Goal: Information Seeking & Learning: Learn about a topic

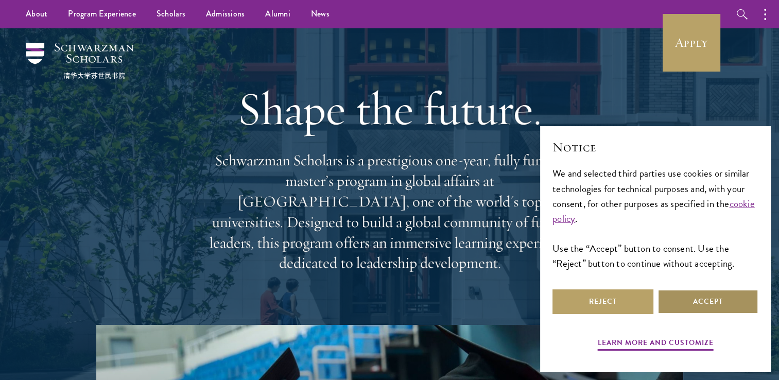
click at [687, 299] on button "Accept" at bounding box center [707, 301] width 101 height 25
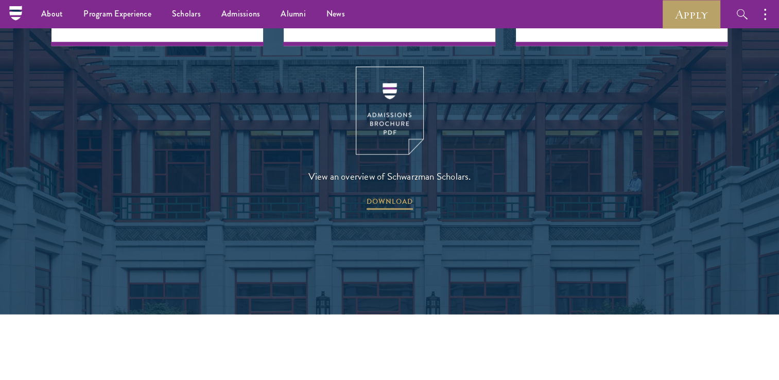
scroll to position [1402, 0]
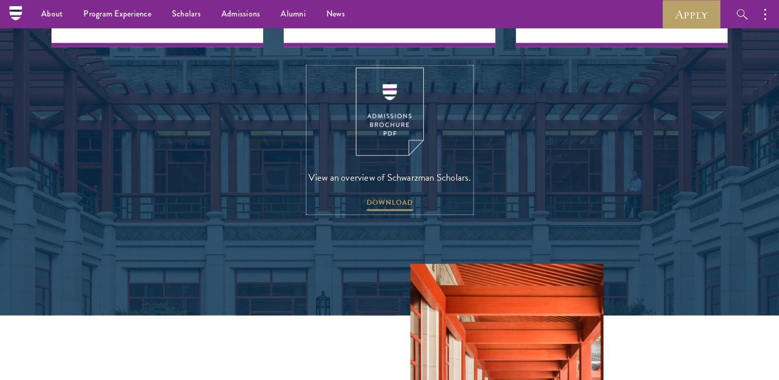
click at [395, 107] on img at bounding box center [390, 111] width 68 height 88
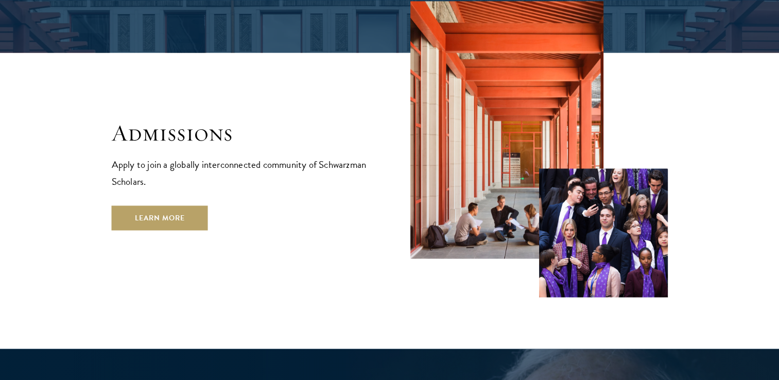
scroll to position [1665, 0]
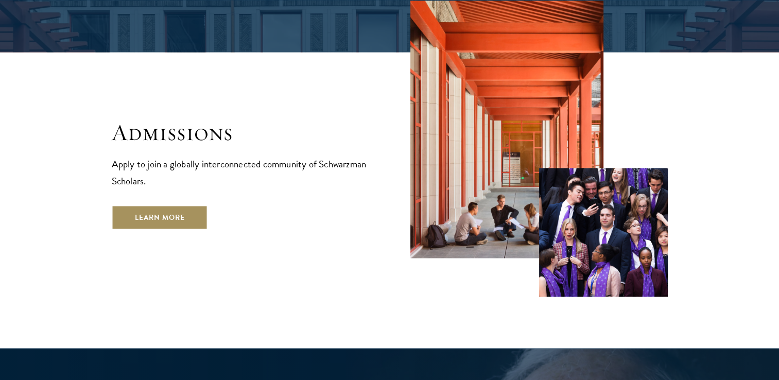
click at [179, 205] on link "Learn More" at bounding box center [160, 217] width 96 height 25
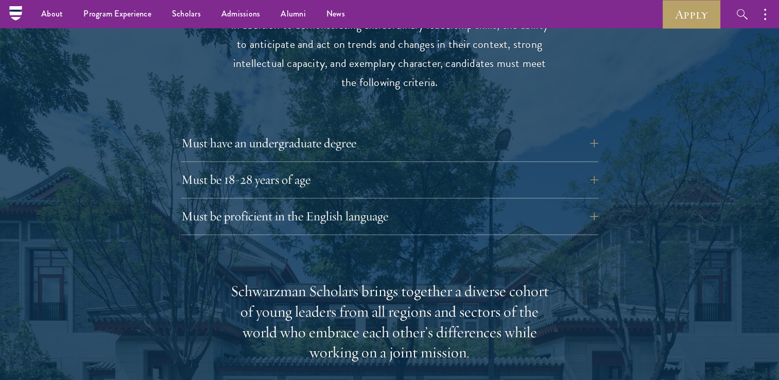
scroll to position [1396, 0]
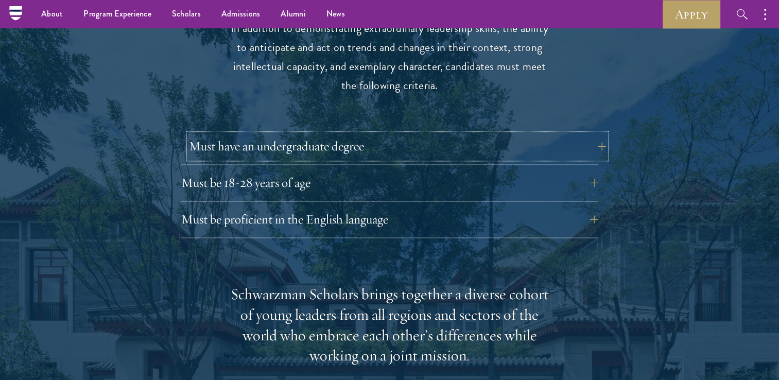
click at [565, 134] on button "Must have an undergraduate degree" at bounding box center [397, 146] width 417 height 25
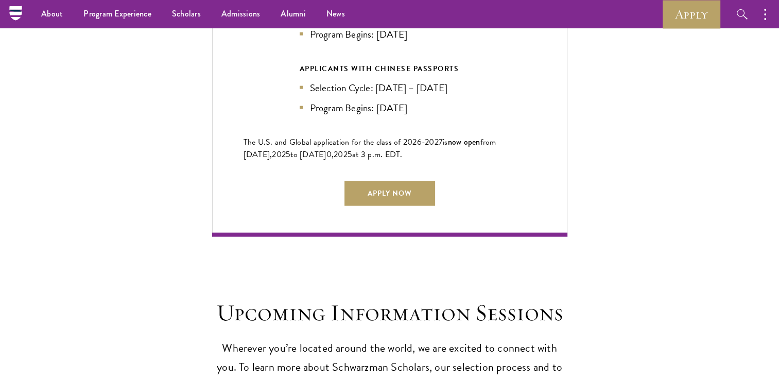
scroll to position [2504, 0]
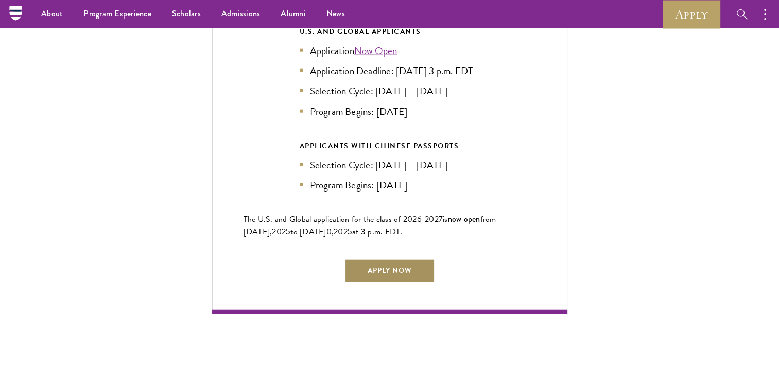
click at [393, 261] on link "Apply Now" at bounding box center [389, 270] width 91 height 25
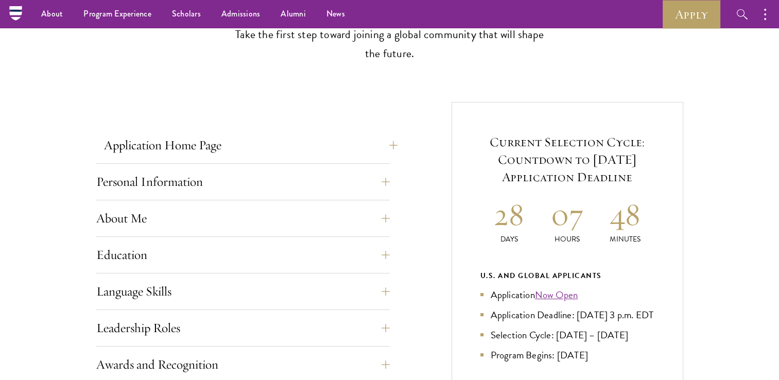
scroll to position [314, 0]
click at [391, 146] on button "Application Home Page" at bounding box center [250, 145] width 293 height 25
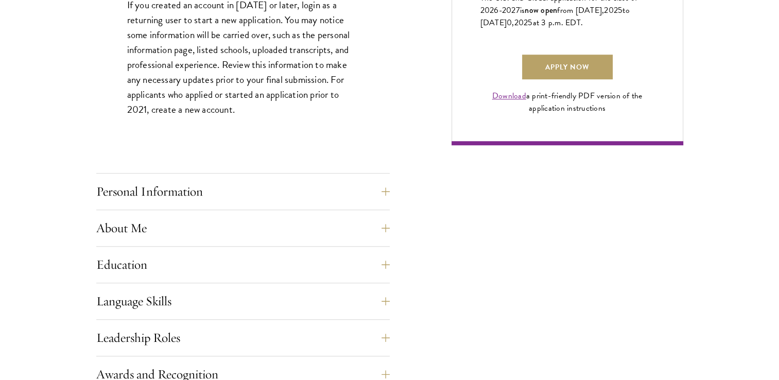
scroll to position [818, 0]
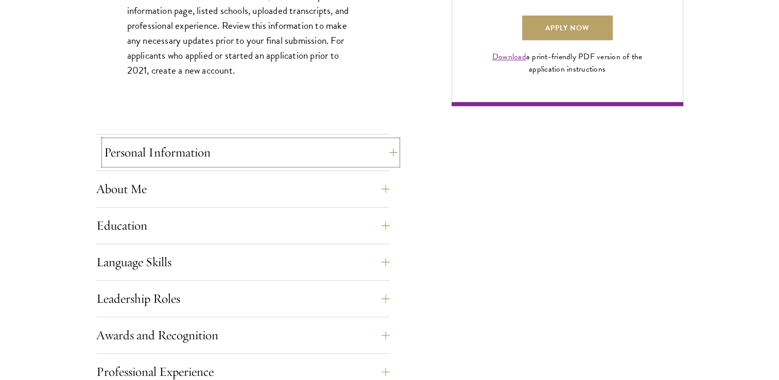
click at [388, 148] on button "Personal Information" at bounding box center [250, 152] width 293 height 25
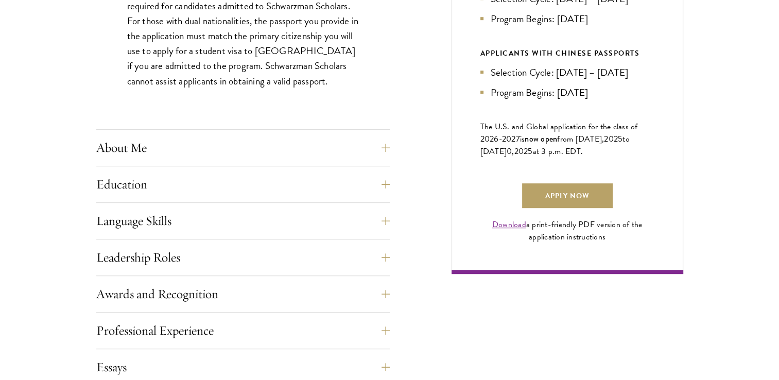
scroll to position [651, 0]
click at [385, 148] on button "About Me" at bounding box center [250, 147] width 293 height 25
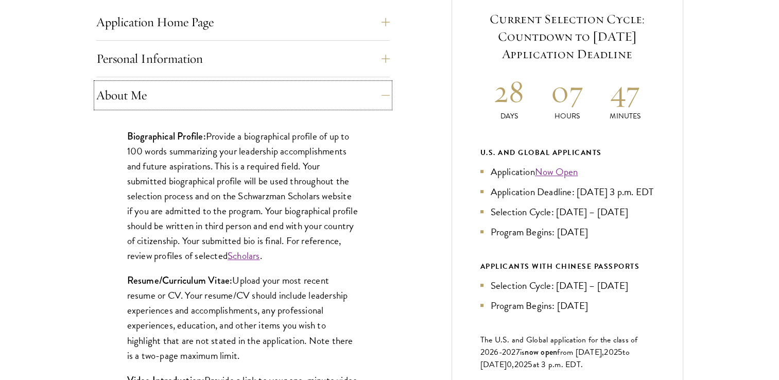
scroll to position [464, 0]
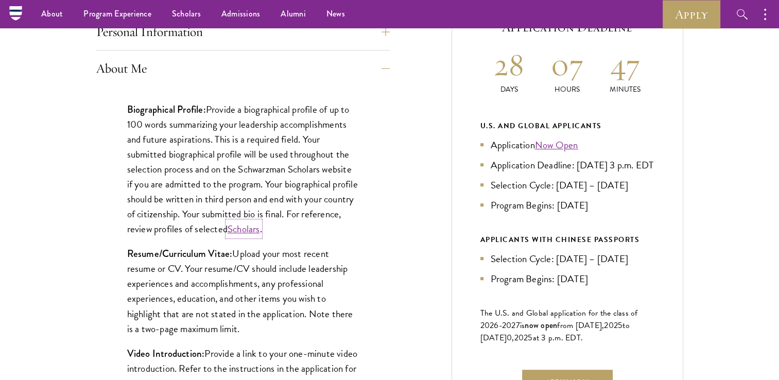
click at [260, 229] on link "Scholars" at bounding box center [244, 228] width 32 height 15
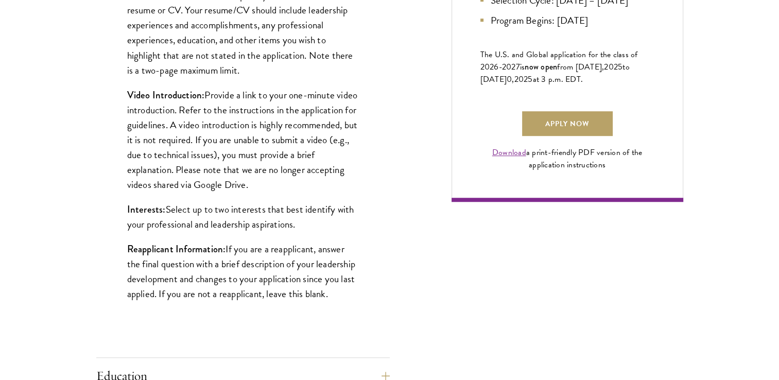
scroll to position [724, 0]
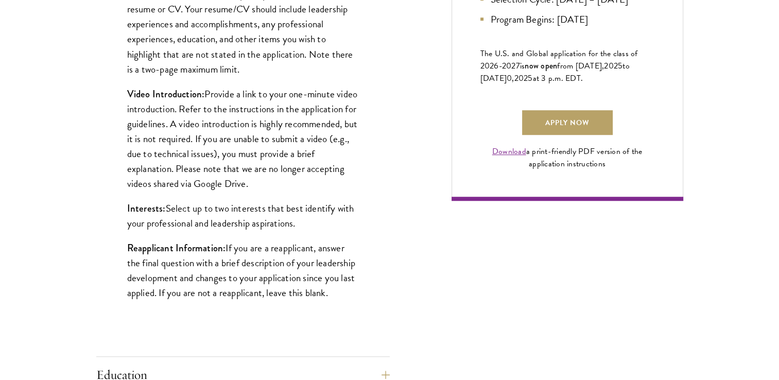
click at [288, 248] on p "Reapplicant Information: If you are a reapplicant, answer the final question wi…" at bounding box center [243, 270] width 232 height 60
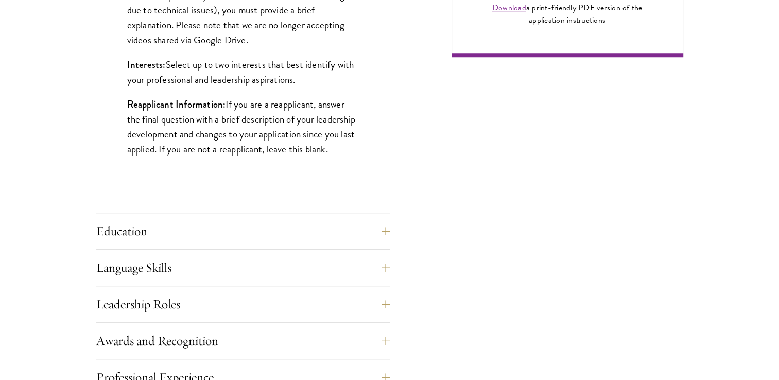
scroll to position [868, 0]
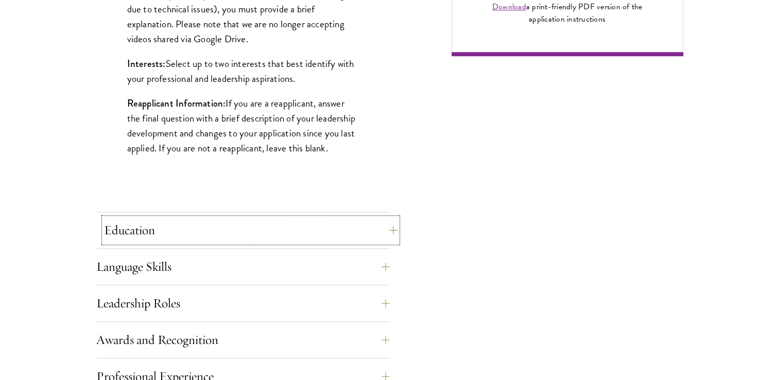
click at [385, 236] on button "Education" at bounding box center [250, 230] width 293 height 25
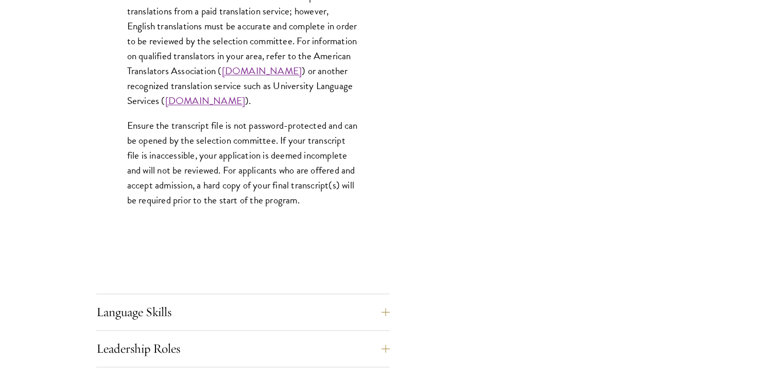
scroll to position [1659, 0]
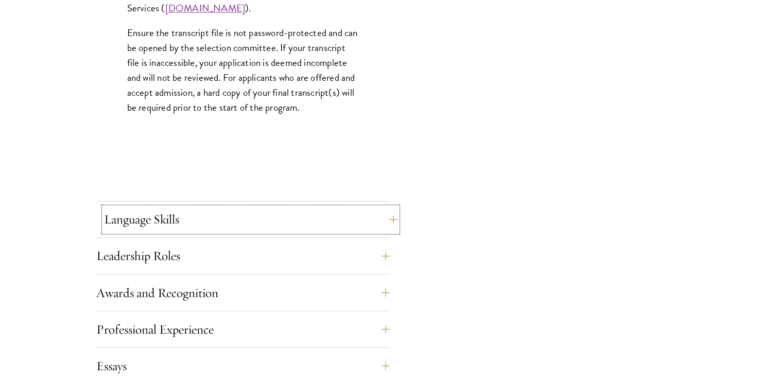
click at [358, 208] on button "Language Skills" at bounding box center [250, 219] width 293 height 25
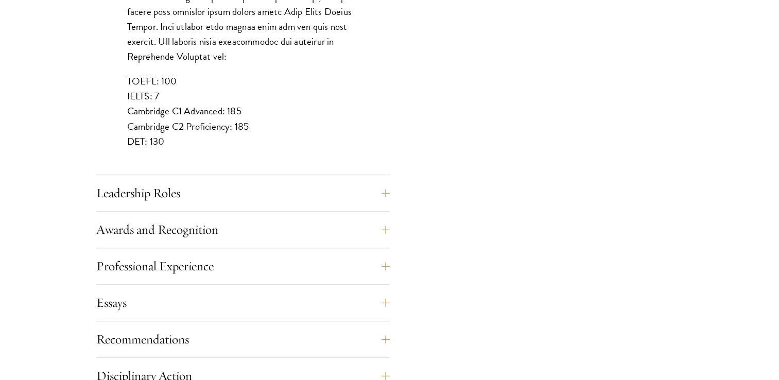
scroll to position [975, 0]
click at [255, 199] on button "Leadership Roles" at bounding box center [250, 192] width 293 height 25
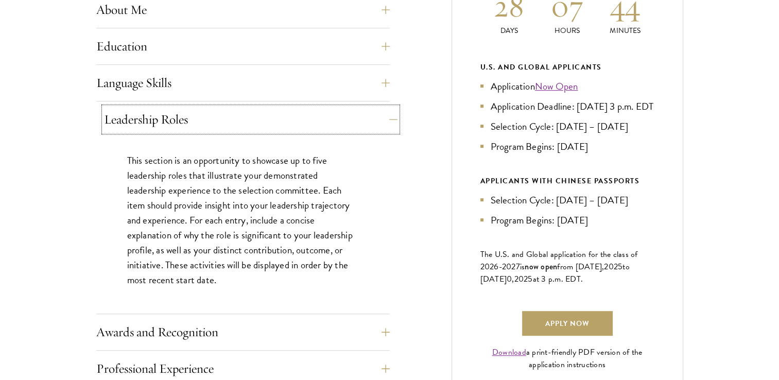
scroll to position [623, 0]
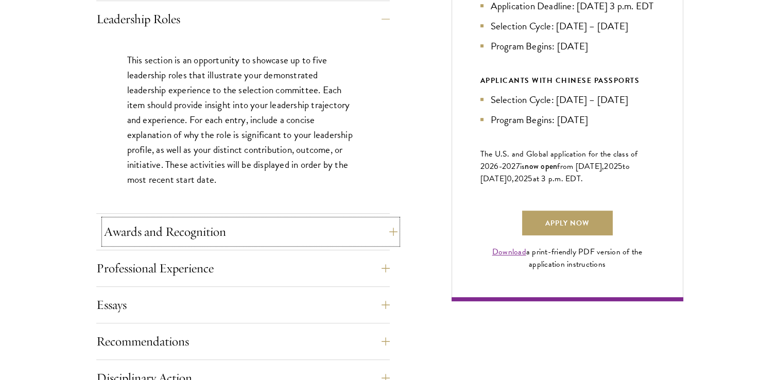
click at [254, 236] on button "Awards and Recognition" at bounding box center [250, 231] width 293 height 25
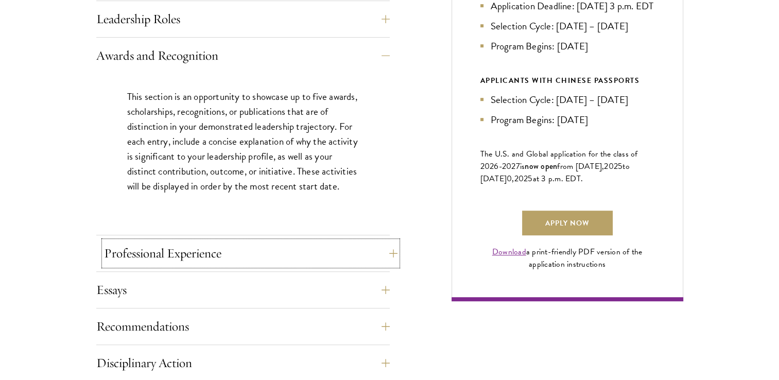
click at [258, 262] on button "Professional Experience" at bounding box center [250, 253] width 293 height 25
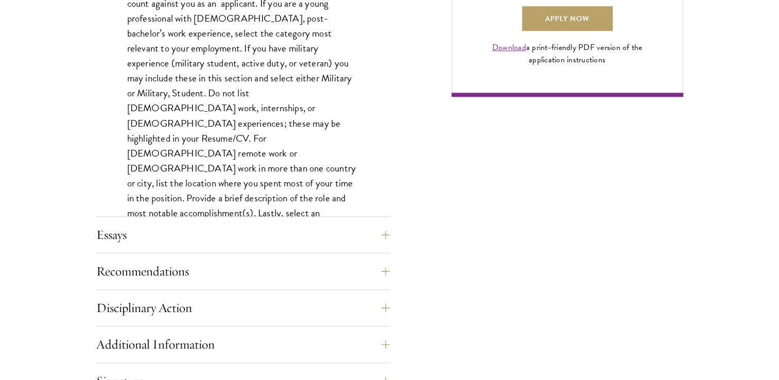
scroll to position [829, 0]
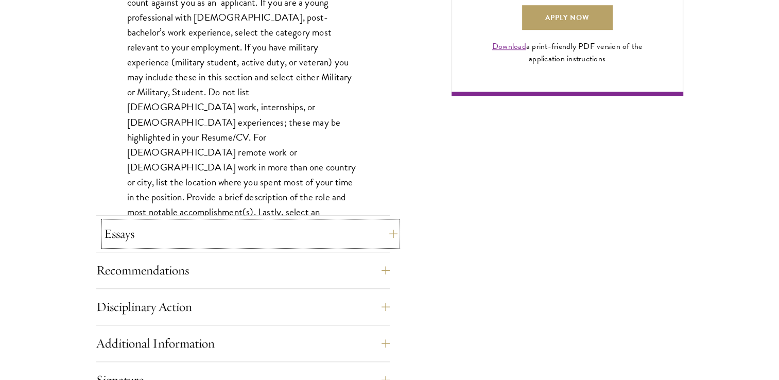
click at [266, 234] on button "Essays" at bounding box center [250, 233] width 293 height 25
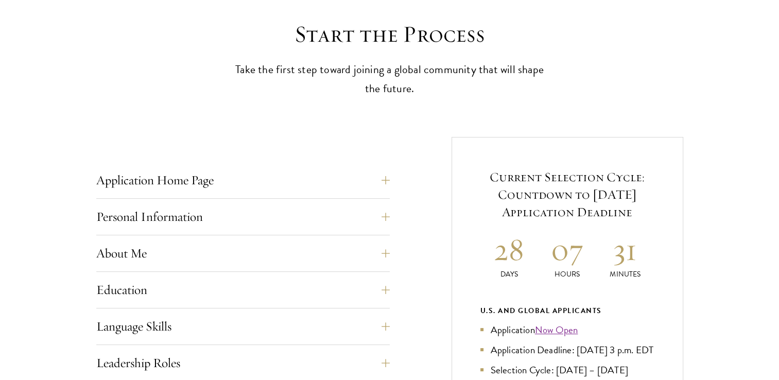
scroll to position [280, 0]
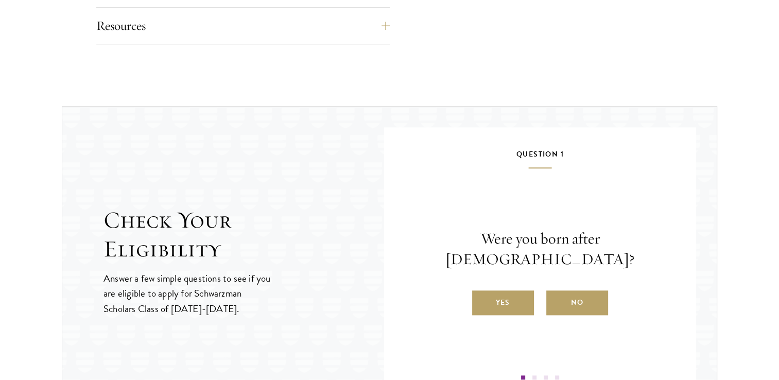
scroll to position [1079, 0]
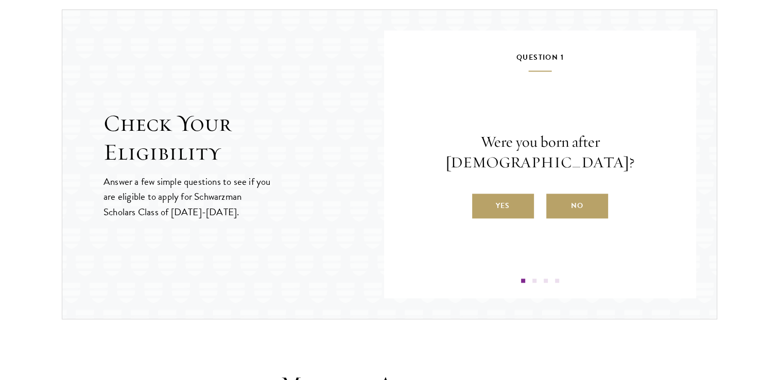
drag, startPoint x: 588, startPoint y: 235, endPoint x: 537, endPoint y: 243, distance: 51.6
click at [537, 243] on div "Question 1 Were you born after [DEMOGRAPHIC_DATA]? Yes No" at bounding box center [540, 167] width 250 height 232
click at [517, 195] on label "Yes" at bounding box center [503, 206] width 62 height 25
click at [481, 195] on input "Yes" at bounding box center [476, 199] width 9 height 9
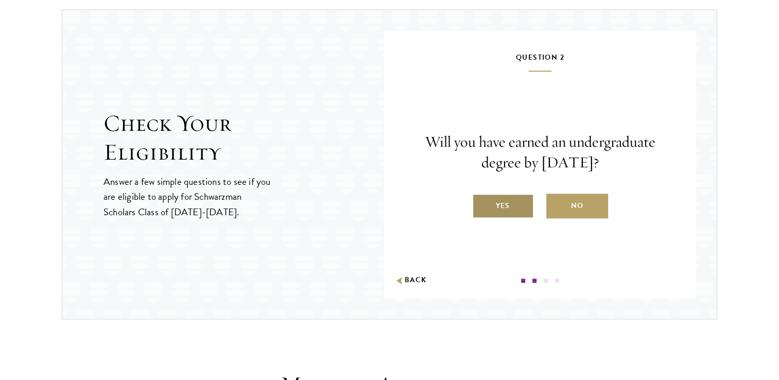
click at [523, 199] on label "Yes" at bounding box center [503, 206] width 62 height 25
click at [481, 199] on input "Yes" at bounding box center [476, 199] width 9 height 9
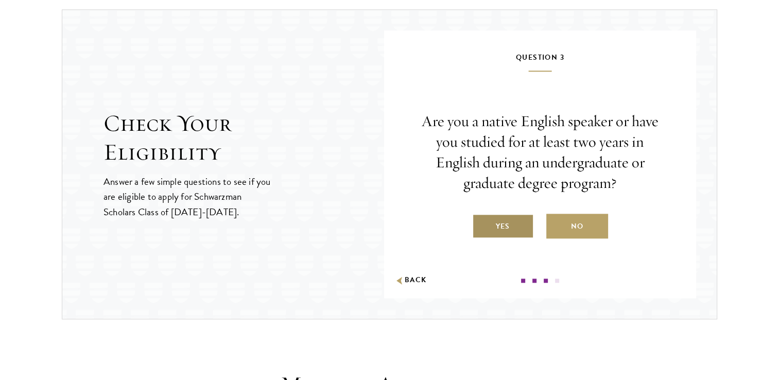
click at [508, 225] on label "Yes" at bounding box center [503, 226] width 62 height 25
click at [481, 224] on input "Yes" at bounding box center [476, 219] width 9 height 9
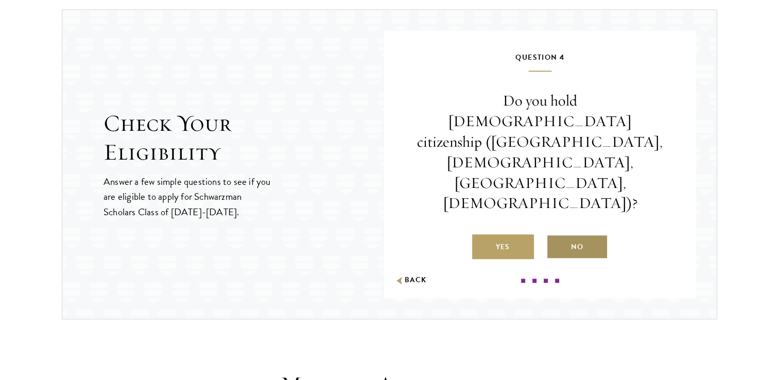
click at [570, 234] on label "No" at bounding box center [577, 246] width 62 height 25
click at [555, 236] on input "No" at bounding box center [550, 240] width 9 height 9
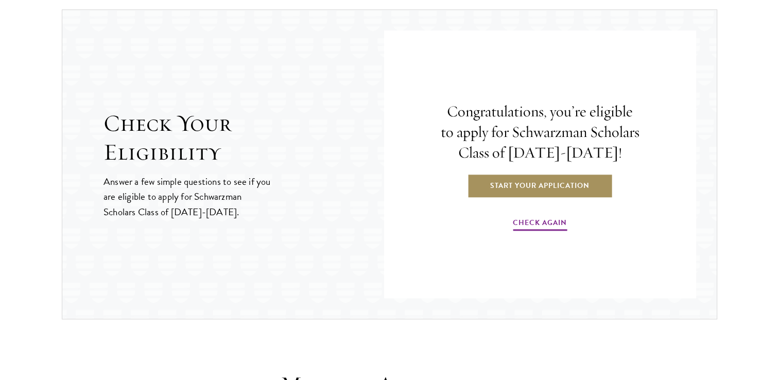
click at [532, 185] on link "Start Your Application" at bounding box center [540, 185] width 146 height 25
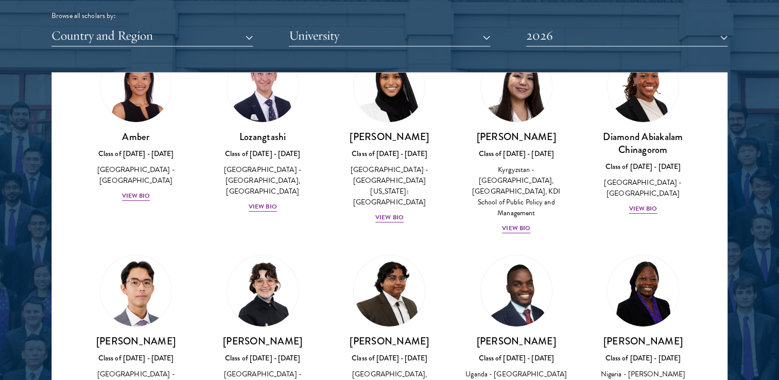
scroll to position [64, 0]
click at [146, 191] on div "View Bio" at bounding box center [136, 196] width 28 height 10
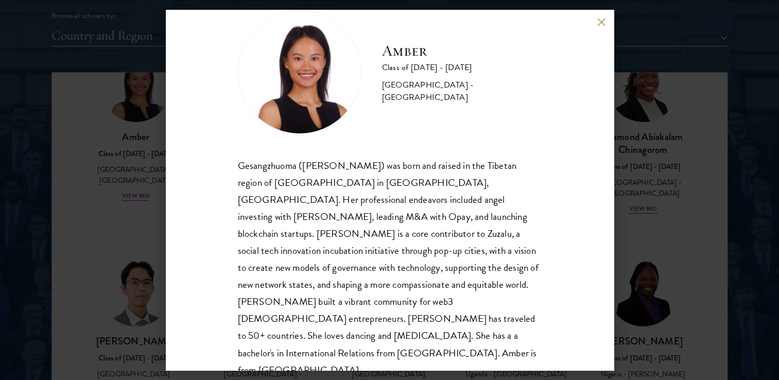
scroll to position [35, 0]
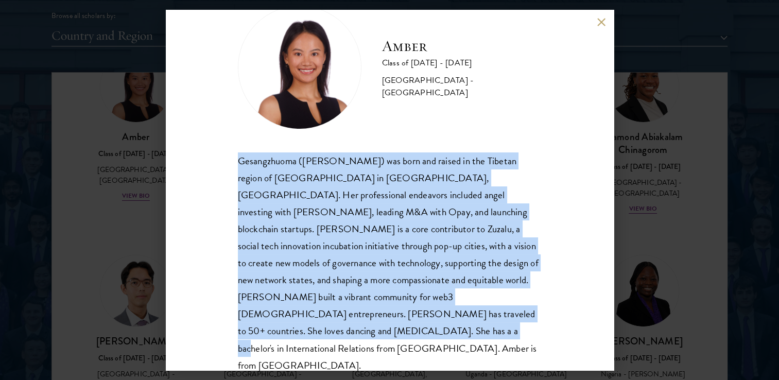
drag, startPoint x: 235, startPoint y: 159, endPoint x: 307, endPoint y: 330, distance: 186.0
click at [307, 330] on div "Amber Class of [DATE] - [DATE] [GEOGRAPHIC_DATA] - [GEOGRAPHIC_DATA] Gesangzhuo…" at bounding box center [390, 190] width 448 height 360
copy div "Gesangzhuoma ([PERSON_NAME]) was born and raised in the Tibetan region of [GEOG…"
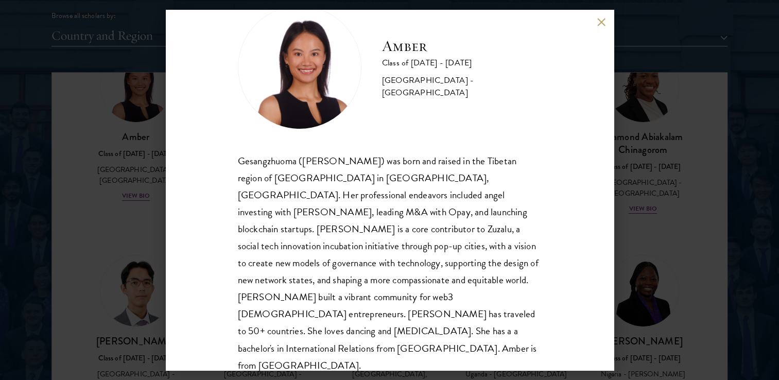
click at [638, 99] on div "Amber Class of [DATE] - [DATE] [GEOGRAPHIC_DATA] - [GEOGRAPHIC_DATA] Gesangzhuo…" at bounding box center [389, 190] width 779 height 380
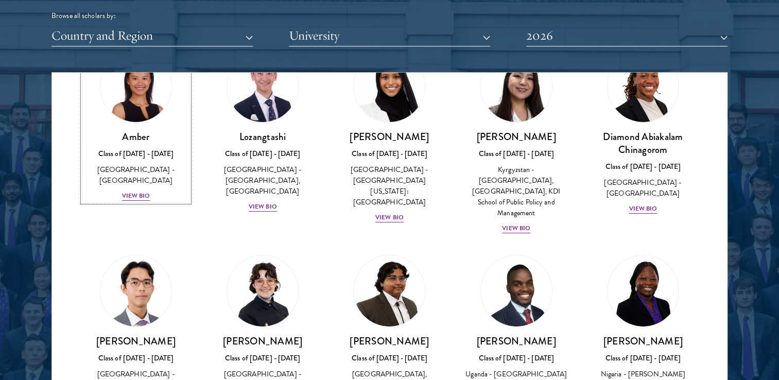
scroll to position [41, 0]
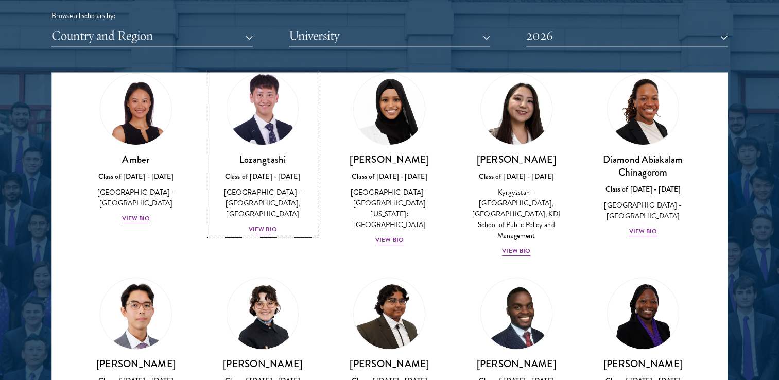
click at [257, 229] on div "View Bio" at bounding box center [263, 229] width 28 height 10
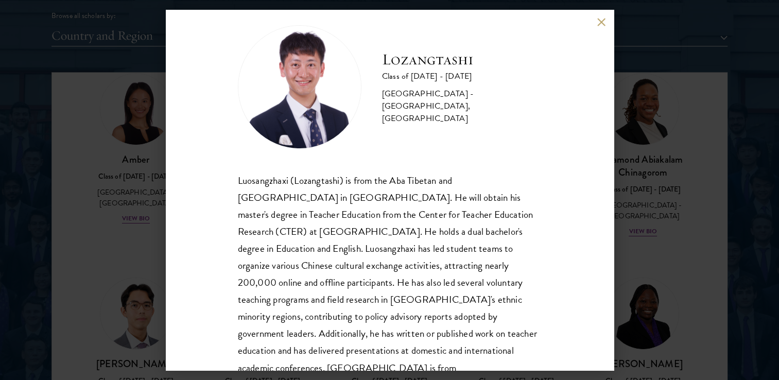
scroll to position [24, 0]
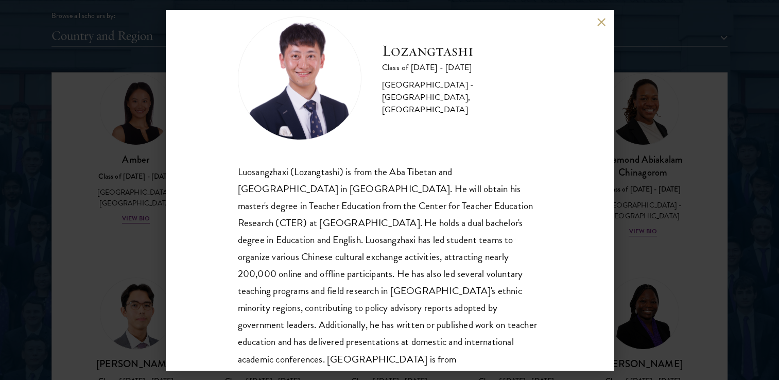
click at [601, 26] on button at bounding box center [601, 22] width 9 height 9
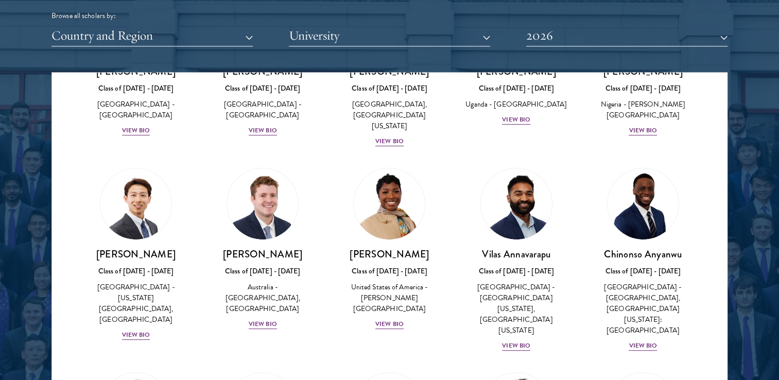
scroll to position [338, 0]
